Goal: Information Seeking & Learning: Find specific fact

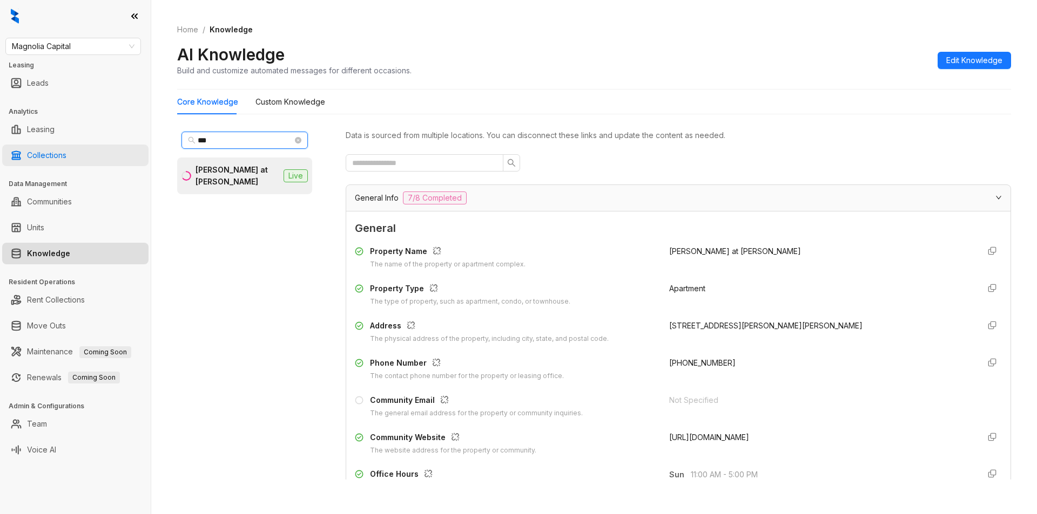
drag, startPoint x: 231, startPoint y: 136, endPoint x: 124, endPoint y: 147, distance: 107.5
click at [124, 147] on div "Magnolia Capital Leasing Leads Analytics Leasing Collections Data Management Co…" at bounding box center [518, 257] width 1037 height 514
type input "****"
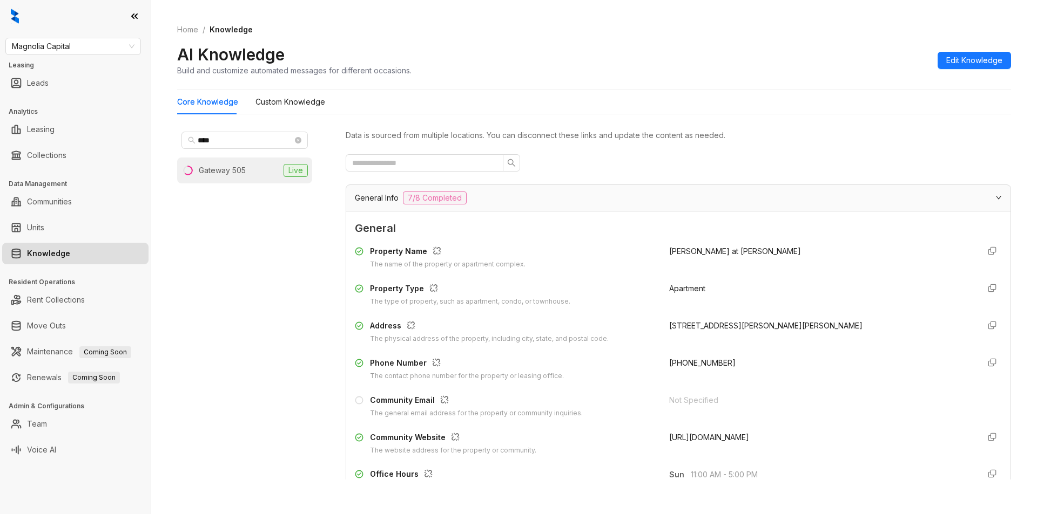
click at [259, 165] on li "Gateway 505 Live" at bounding box center [244, 171] width 135 height 26
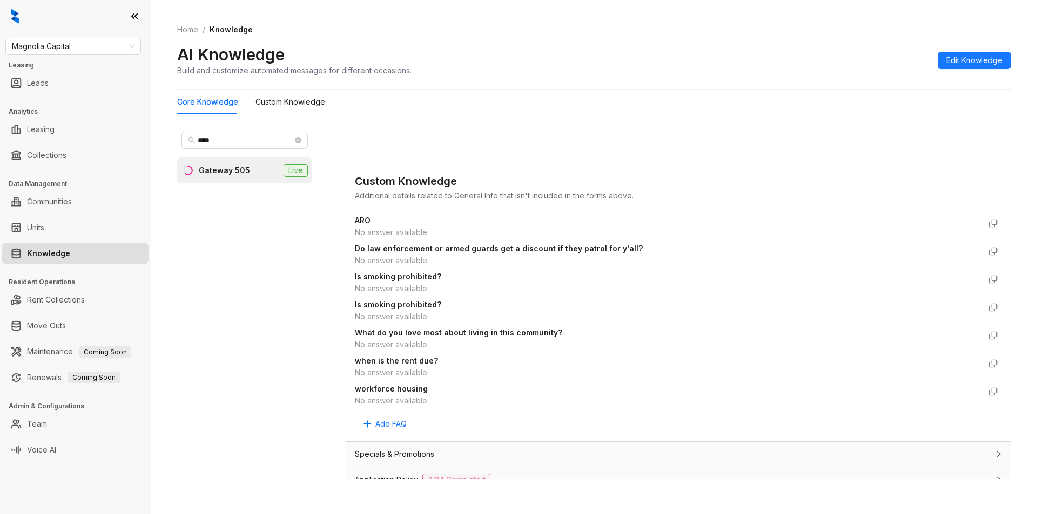
scroll to position [768, 0]
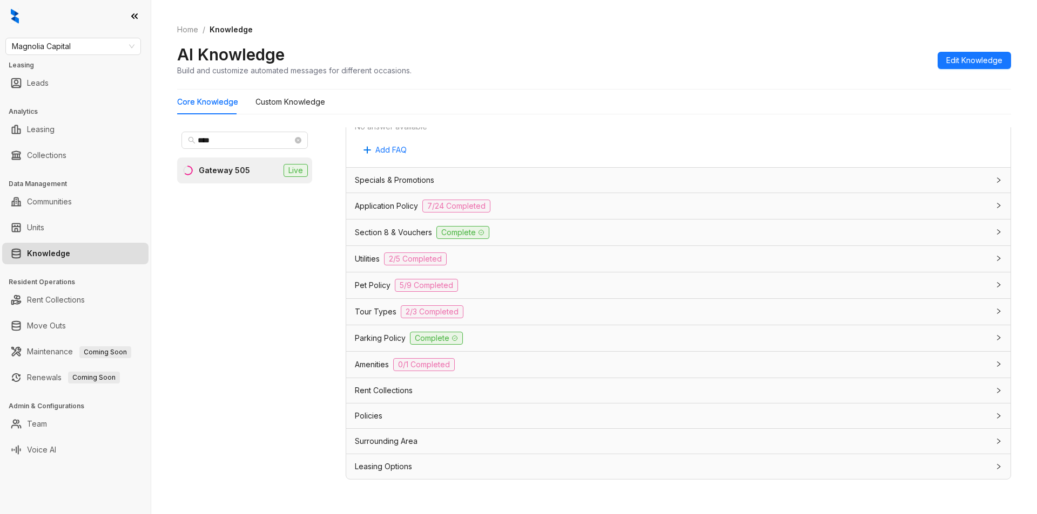
click at [483, 397] on div "Rent Collections" at bounding box center [678, 390] width 664 height 25
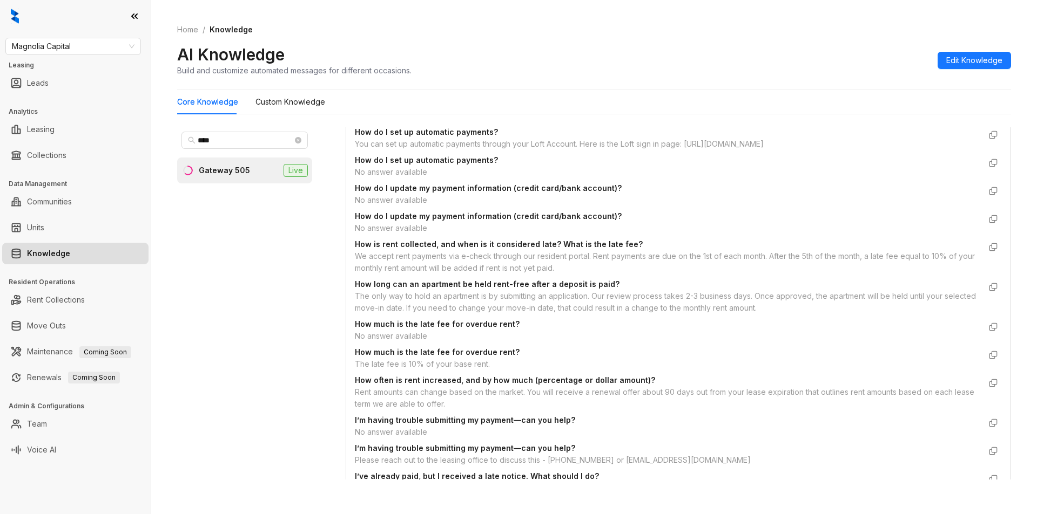
scroll to position [1443, 0]
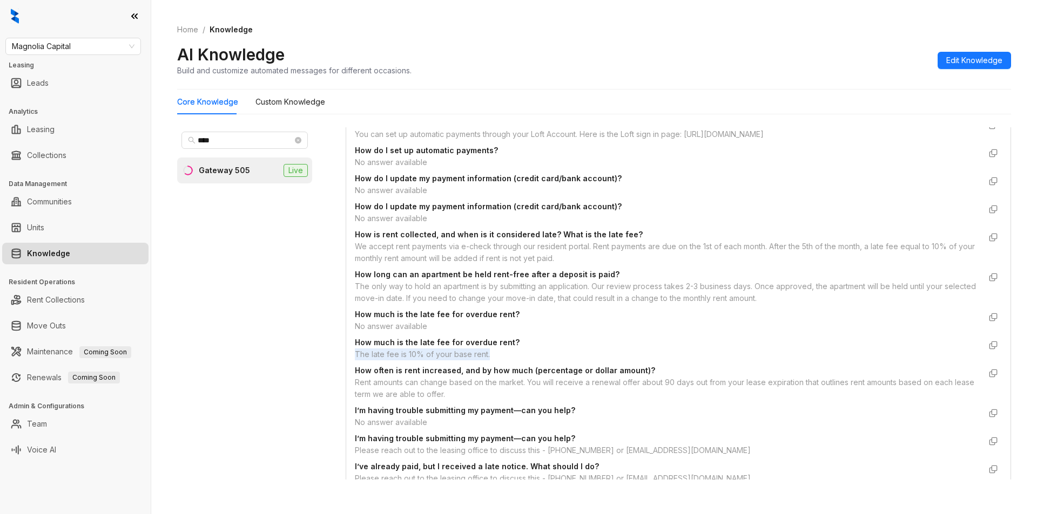
drag, startPoint x: 354, startPoint y: 355, endPoint x: 503, endPoint y: 350, distance: 149.6
copy div "The late fee is 10% of your base rent."
click at [535, 353] on div "The late fee is 10% of your base rent." at bounding box center [667, 355] width 625 height 12
drag, startPoint x: 447, startPoint y: 341, endPoint x: 505, endPoint y: 344, distance: 57.9
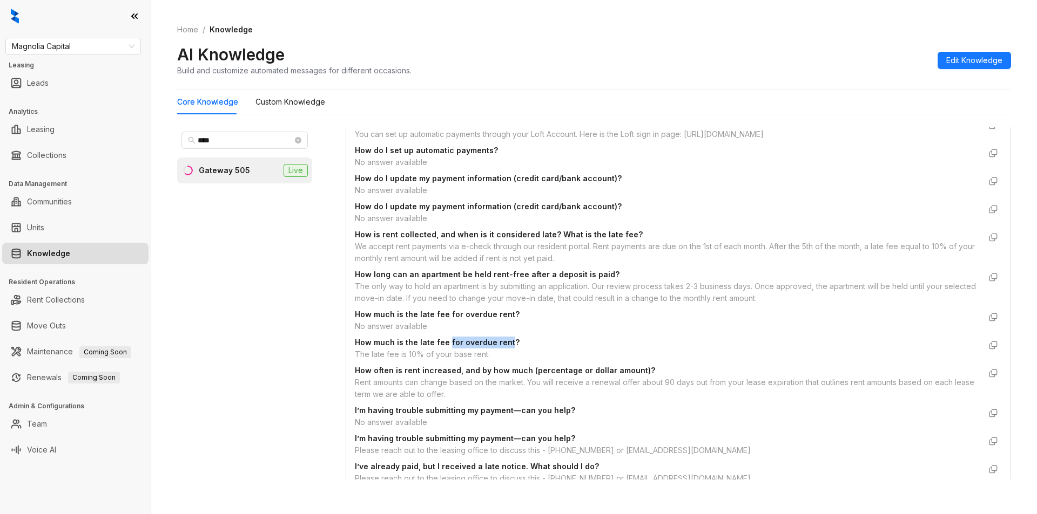
click at [505, 344] on strong "How much is the late fee for overdue rent?" at bounding box center [437, 342] width 165 height 9
copy strong "for overdue rent"
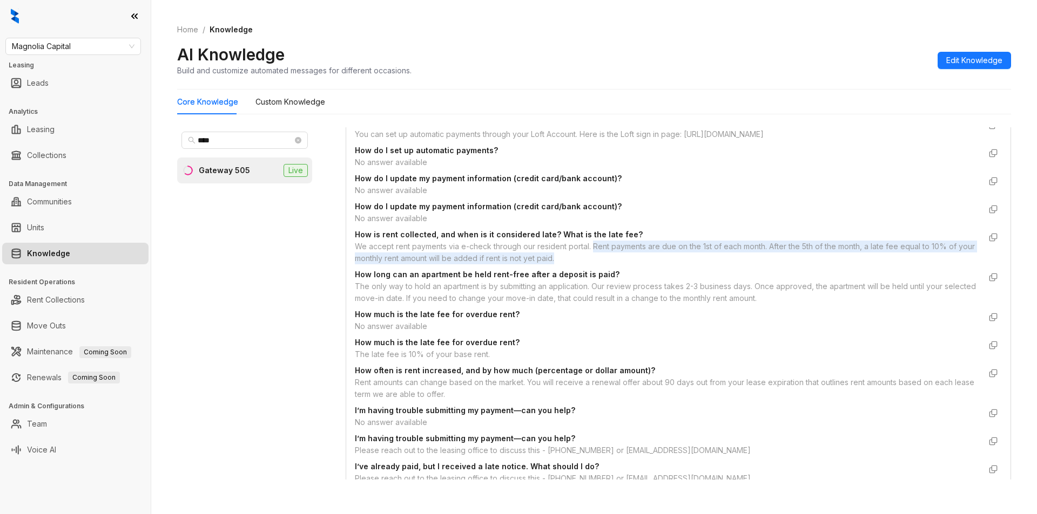
drag, startPoint x: 593, startPoint y: 248, endPoint x: 598, endPoint y: 254, distance: 7.3
click at [598, 254] on div "We accept rent payments via e-check through our resident portal. Rent payments …" at bounding box center [667, 253] width 625 height 24
copy div "Rent payments are due on the 1st of each month. After the 5th of the month, a l…"
